Goal: Communication & Community: Ask a question

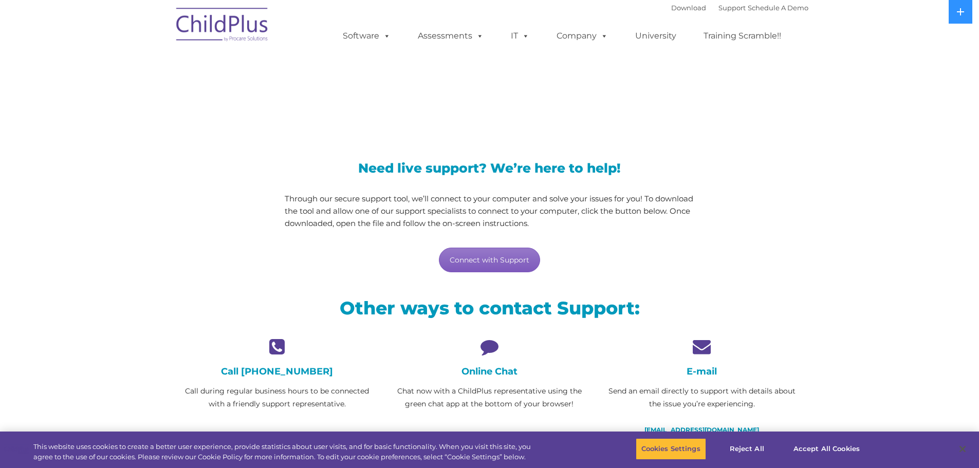
click at [524, 263] on link "Connect with Support" at bounding box center [489, 260] width 101 height 25
click at [485, 350] on icon at bounding box center [489, 347] width 197 height 18
click at [491, 349] on icon at bounding box center [489, 347] width 197 height 18
click at [493, 348] on icon at bounding box center [489, 347] width 197 height 18
click at [493, 374] on h4 "Online Chat" at bounding box center [489, 371] width 197 height 11
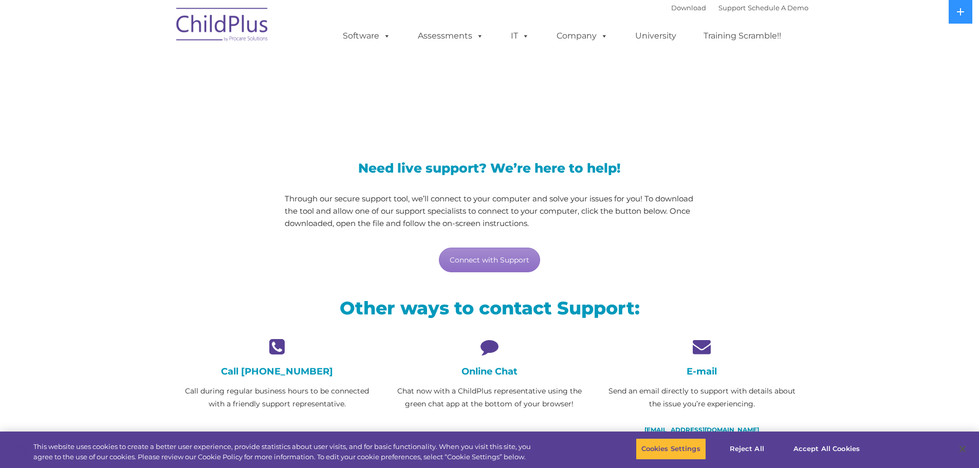
click at [485, 350] on icon at bounding box center [489, 347] width 197 height 18
click at [471, 390] on p "Chat now with a ChildPlus representative using the green chat app at the bottom…" at bounding box center [489, 398] width 197 height 26
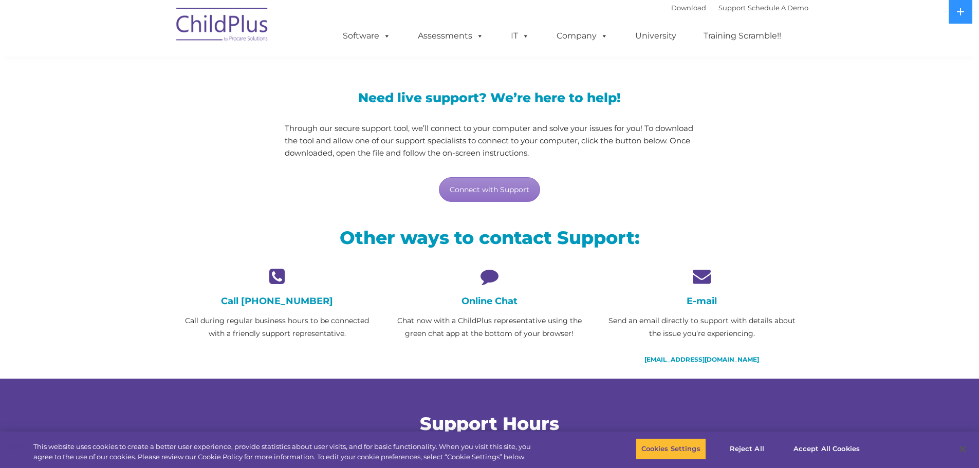
scroll to position [66, 0]
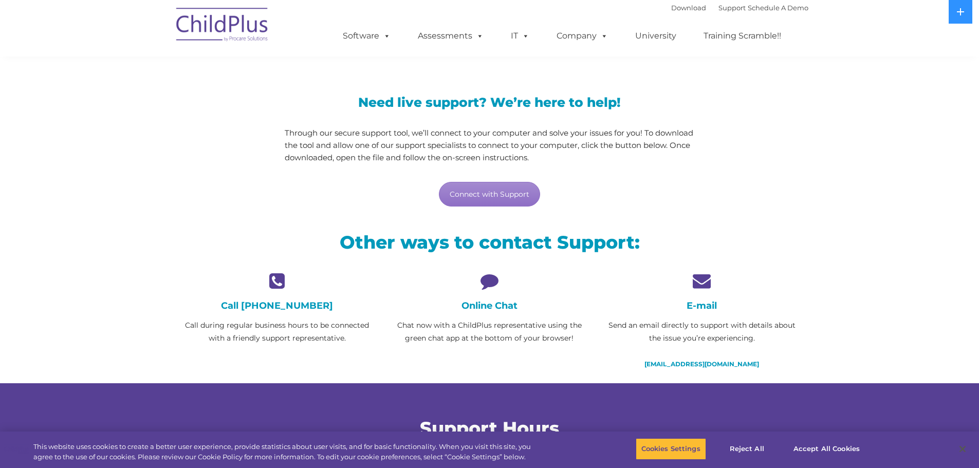
click at [487, 284] on icon at bounding box center [489, 281] width 197 height 18
click at [489, 280] on icon at bounding box center [489, 281] width 197 height 18
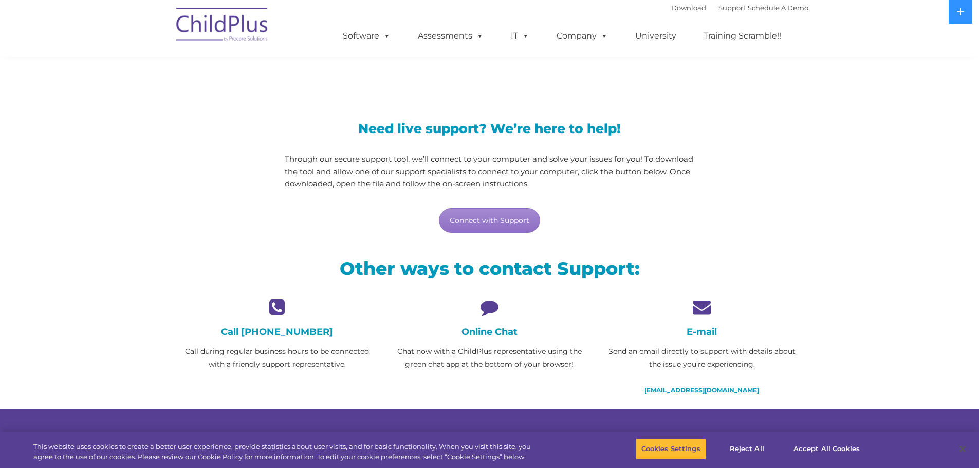
scroll to position [0, 0]
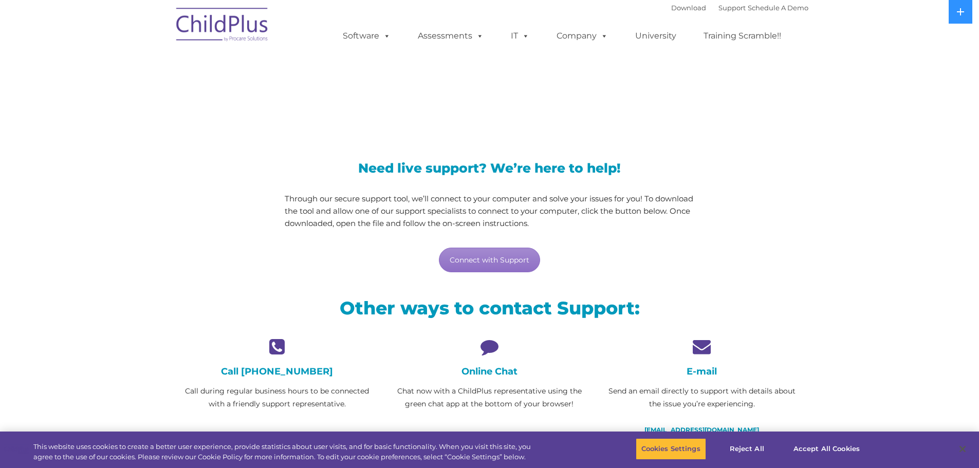
click at [493, 348] on icon at bounding box center [489, 347] width 197 height 18
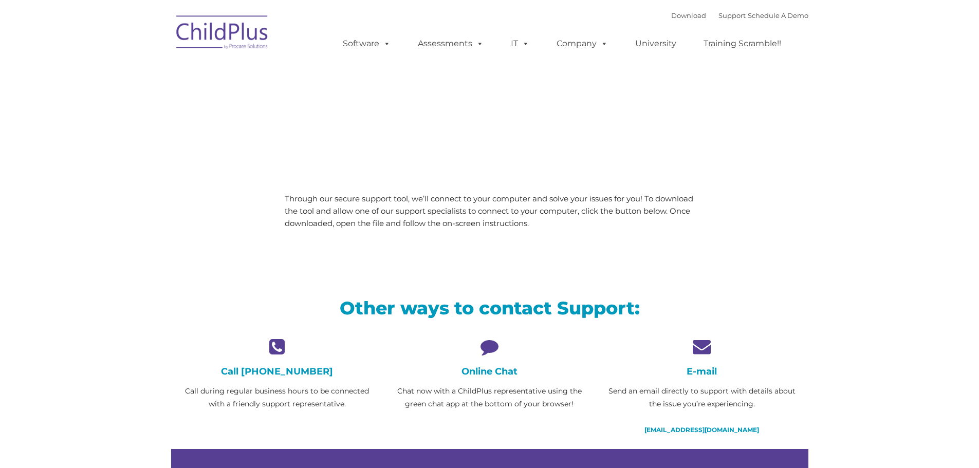
type input ""
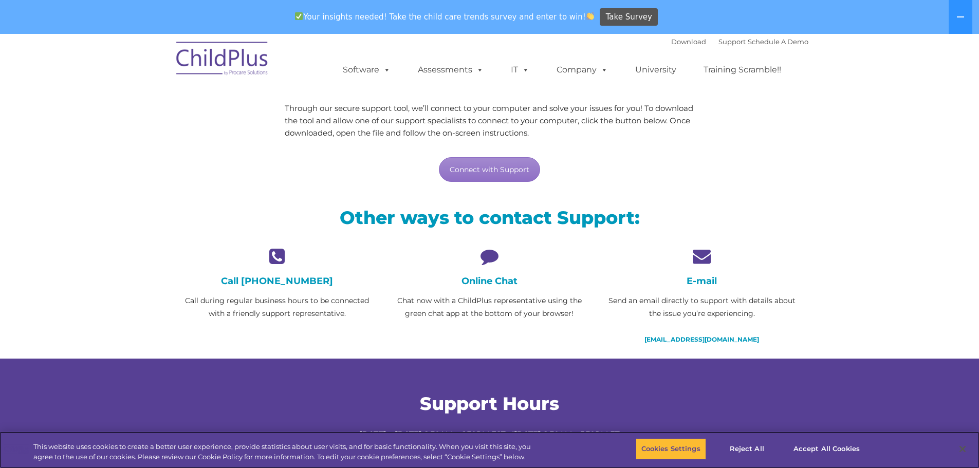
scroll to position [334, 0]
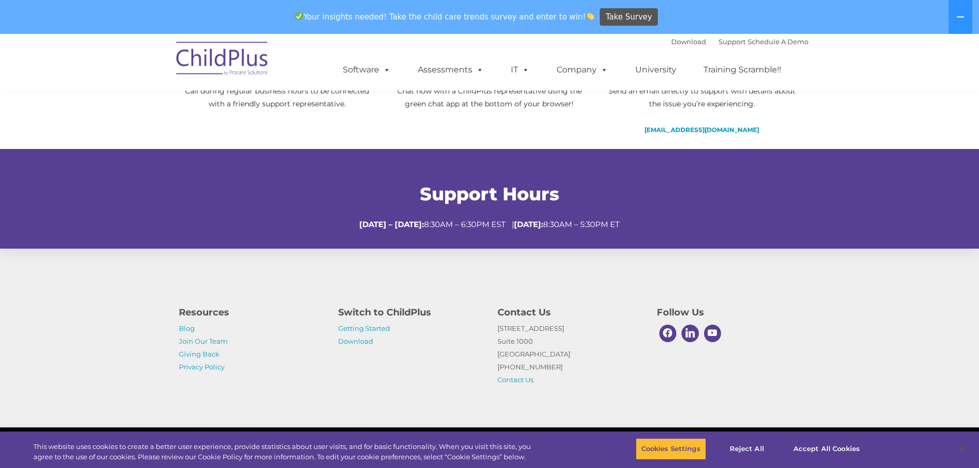
click at [837, 287] on div "Resources Blog Join Our Team Giving Back Privacy Policy Switch to ChildPlus Get…" at bounding box center [489, 338] width 979 height 179
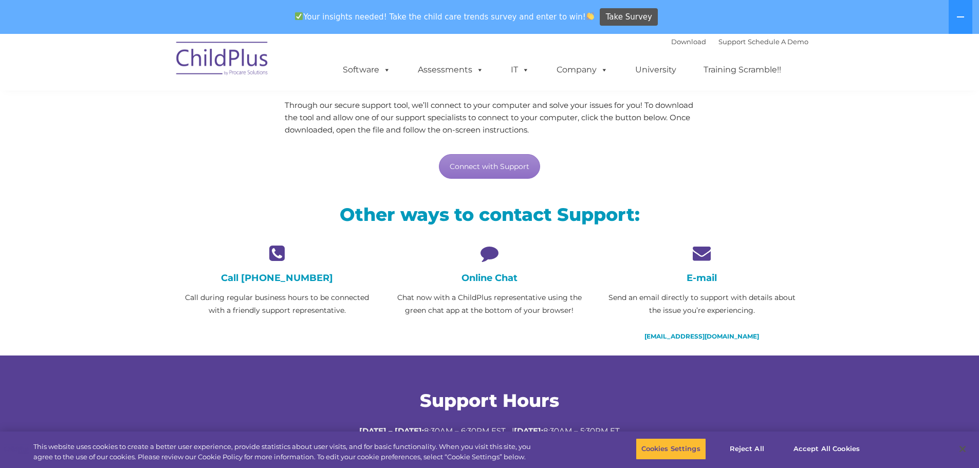
scroll to position [0, 0]
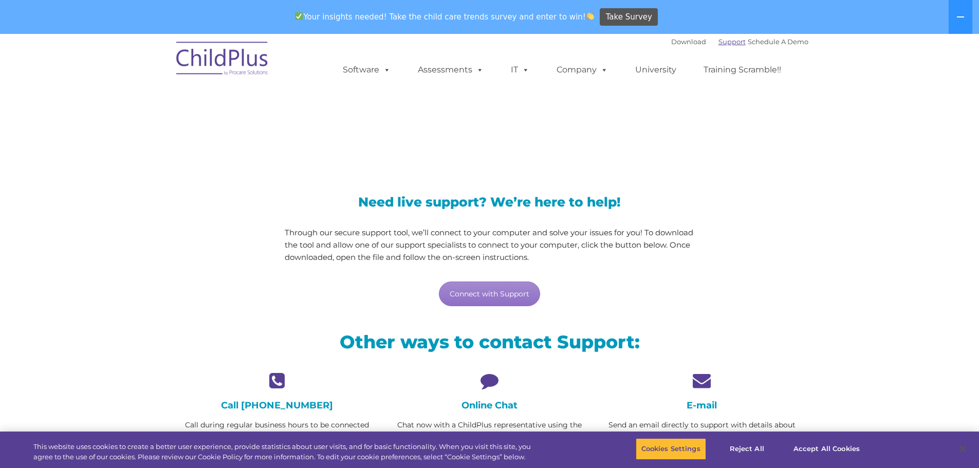
click at [719, 42] on link "Support" at bounding box center [732, 42] width 27 height 8
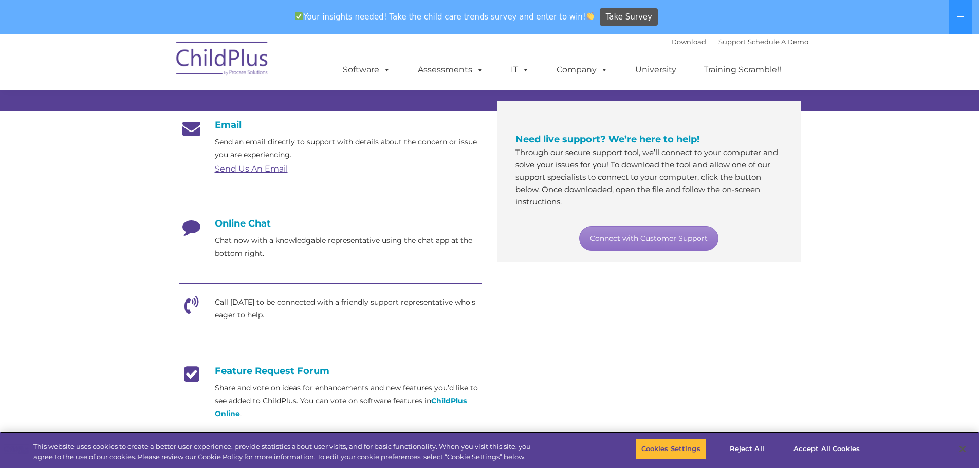
scroll to position [169, 0]
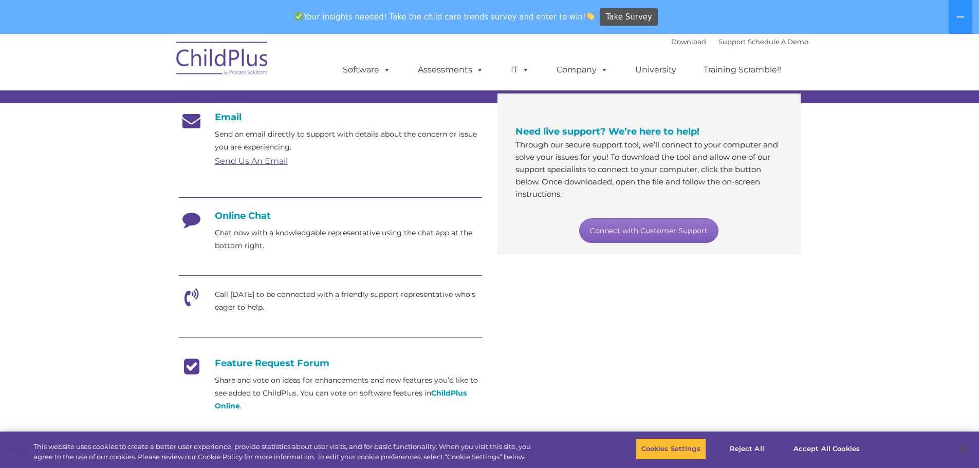
click at [653, 231] on link "Connect with Customer Support" at bounding box center [648, 230] width 139 height 25
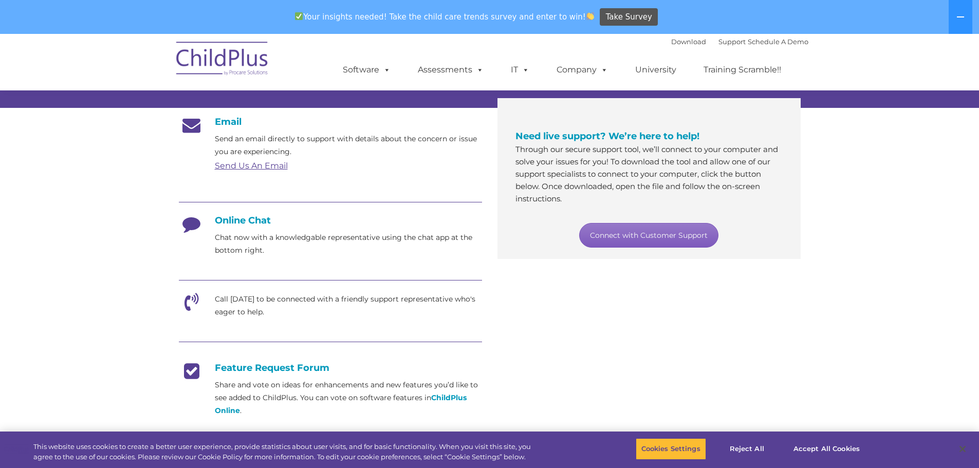
scroll to position [167, 0]
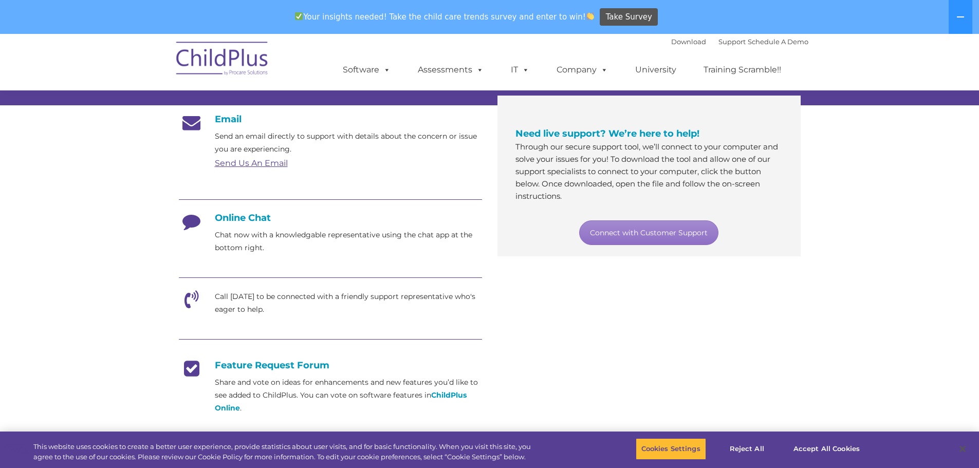
click at [258, 213] on h4 "Online Chat" at bounding box center [330, 217] width 303 height 11
click at [257, 214] on h4 "Online Chat" at bounding box center [330, 217] width 303 height 11
click at [257, 215] on h4 "Online Chat" at bounding box center [330, 217] width 303 height 11
click at [199, 217] on icon at bounding box center [192, 225] width 26 height 26
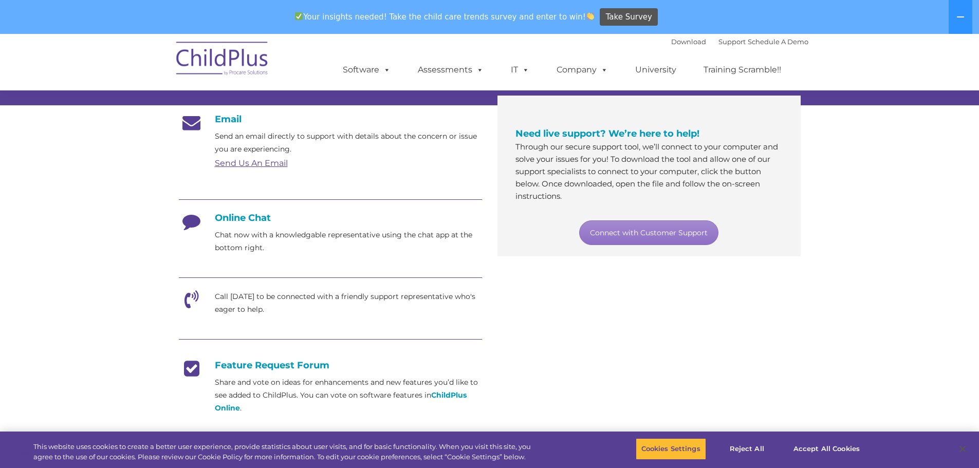
click at [220, 229] on p "Chat now with a knowledgable representative using the chat app at the bottom ri…" at bounding box center [348, 242] width 267 height 26
click at [230, 230] on p "Chat now with a knowledgable representative using the chat app at the bottom ri…" at bounding box center [348, 242] width 267 height 26
click at [232, 233] on p "Chat now with a knowledgable representative using the chat app at the bottom ri…" at bounding box center [348, 242] width 267 height 26
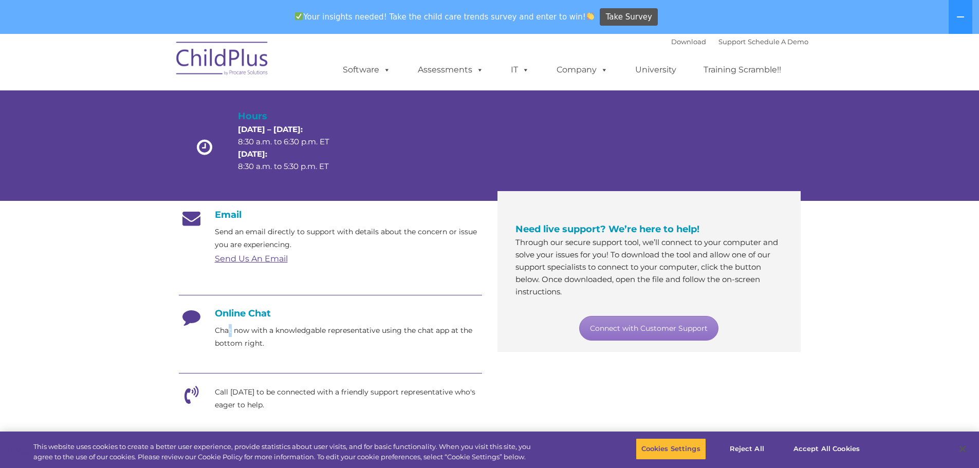
scroll to position [0, 0]
